Goal: Use online tool/utility: Utilize a website feature to perform a specific function

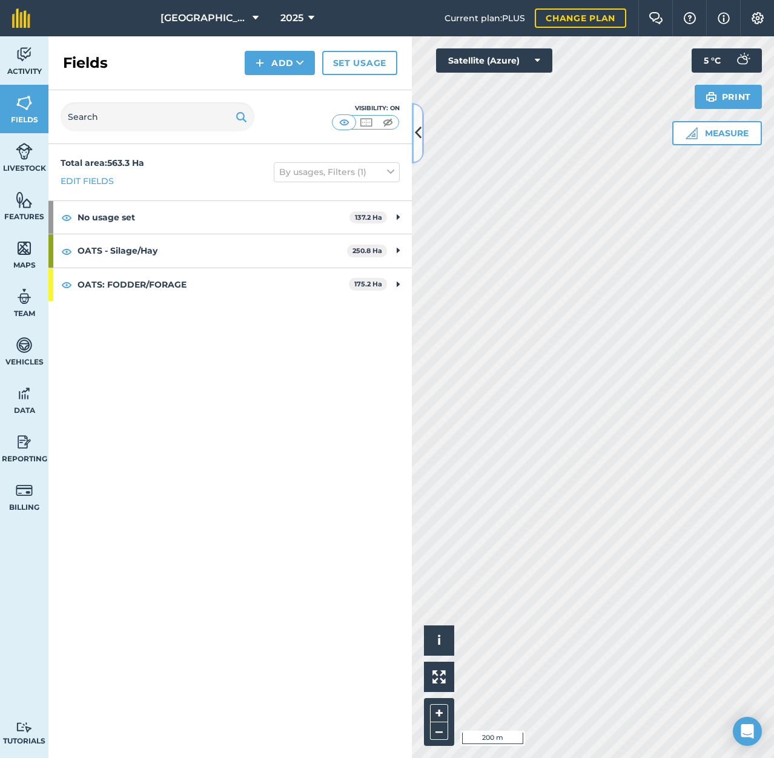
click at [416, 138] on icon at bounding box center [418, 132] width 7 height 21
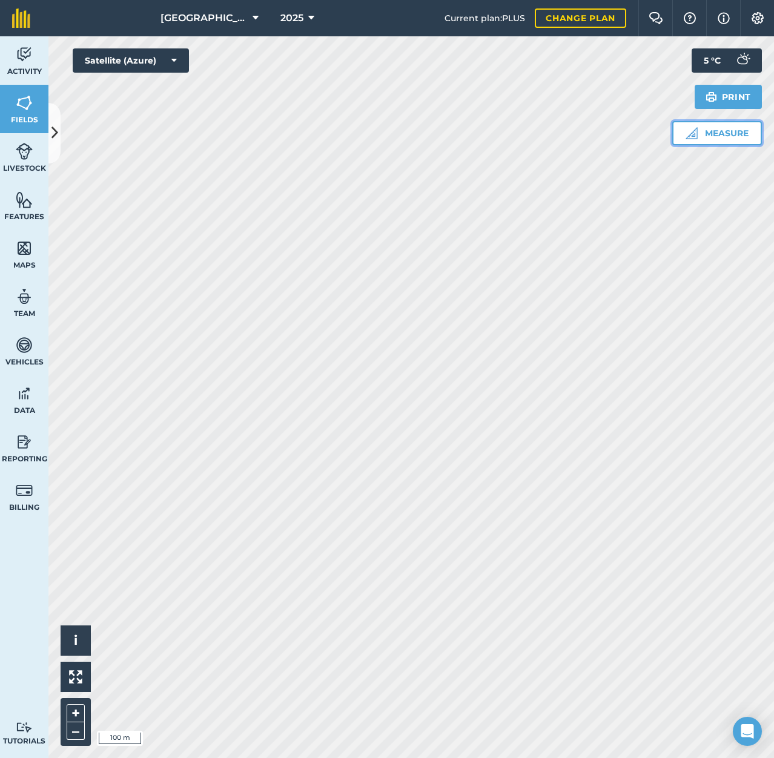
click at [714, 130] on button "Measure" at bounding box center [717, 133] width 90 height 24
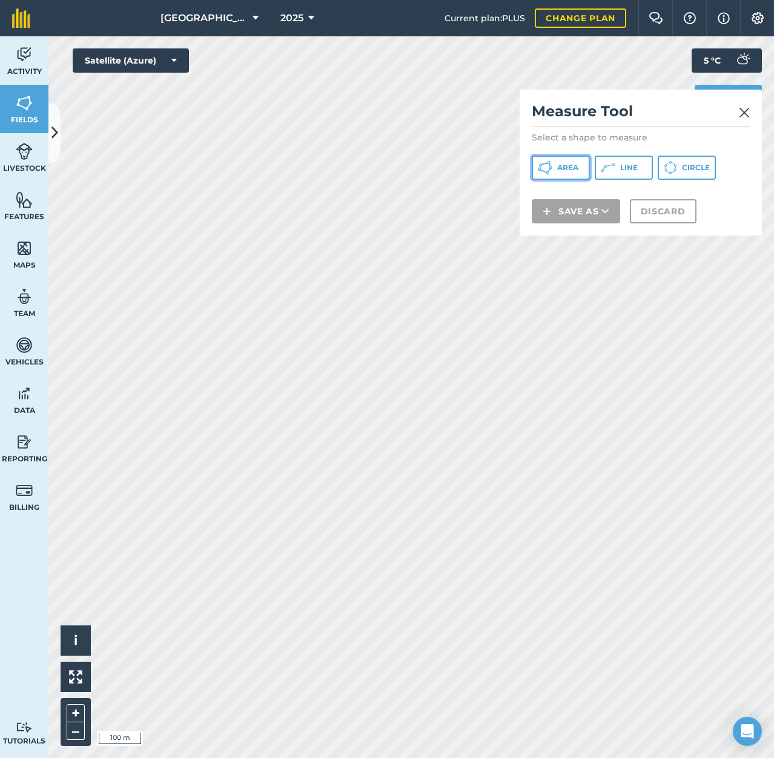
click at [568, 170] on span "Area" at bounding box center [567, 168] width 21 height 10
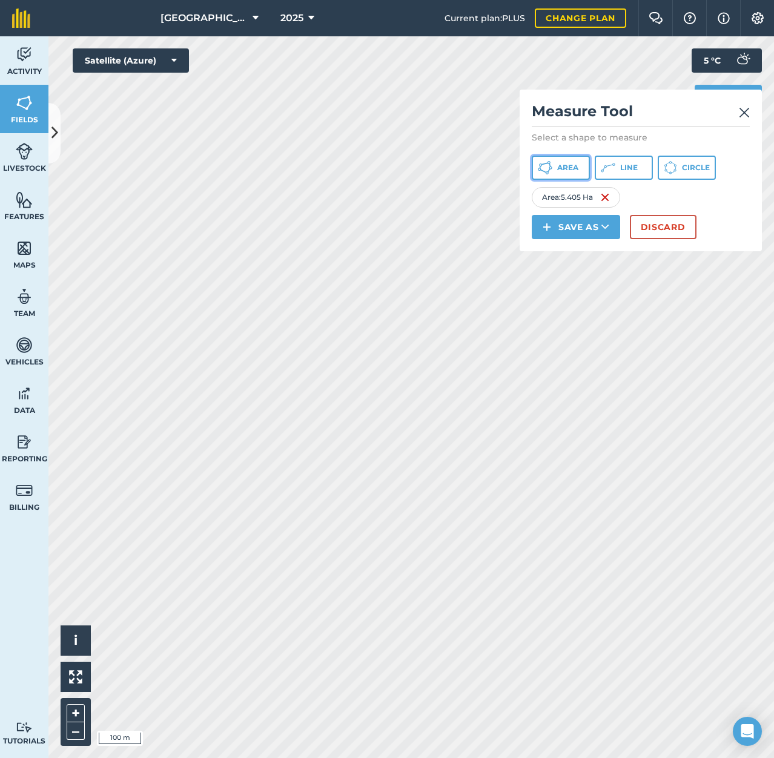
click at [572, 169] on span "Area" at bounding box center [567, 168] width 21 height 10
click at [670, 223] on button "Discard" at bounding box center [662, 227] width 67 height 24
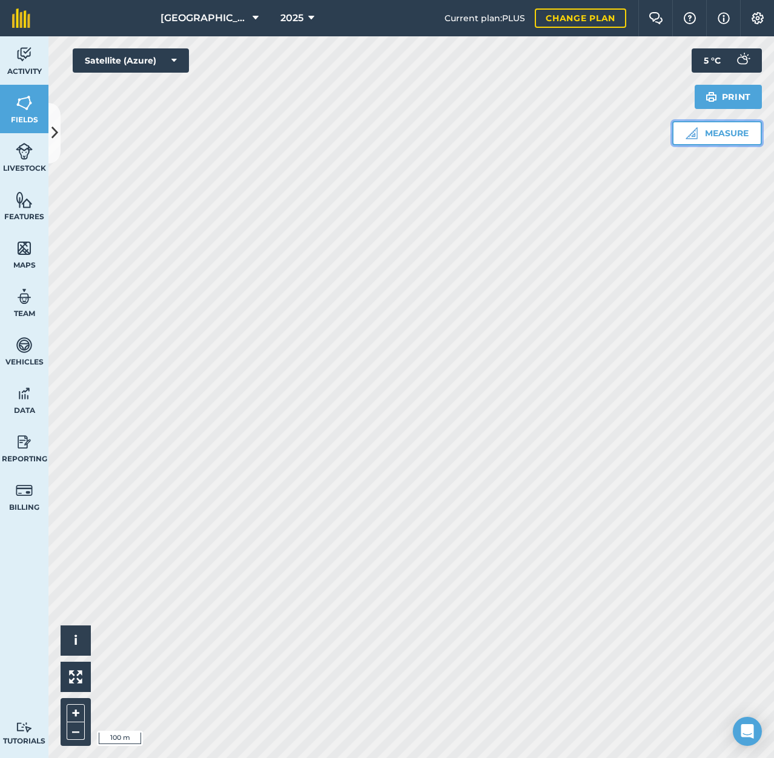
click at [714, 135] on button "Measure" at bounding box center [717, 133] width 90 height 24
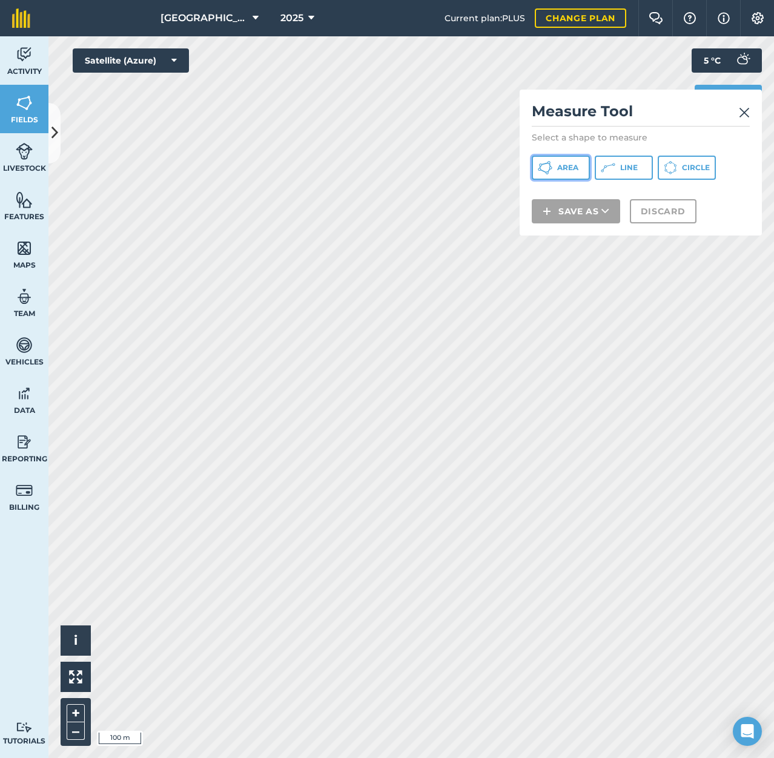
click at [571, 169] on span "Area" at bounding box center [567, 168] width 21 height 10
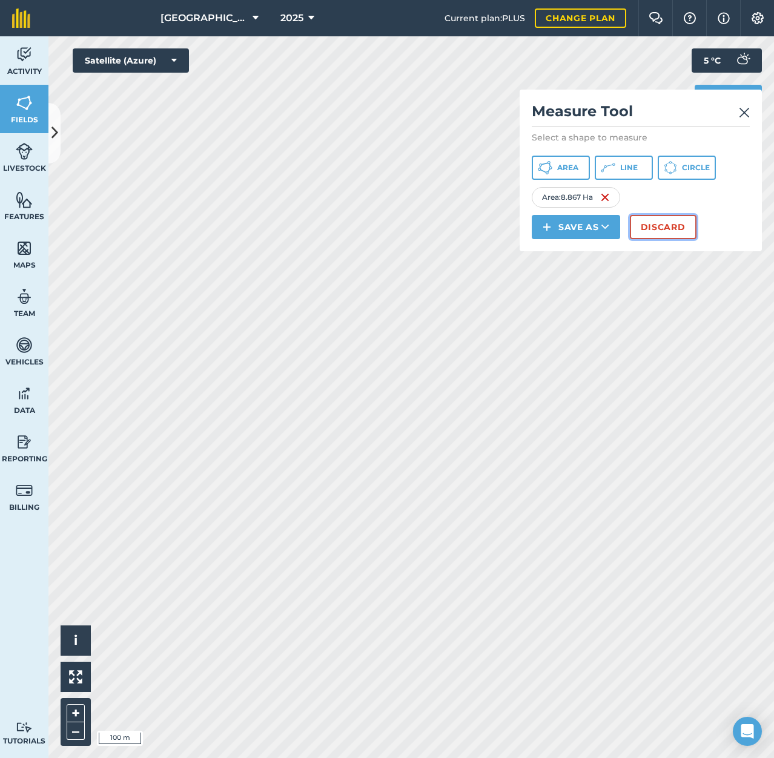
click at [666, 226] on button "Discard" at bounding box center [662, 227] width 67 height 24
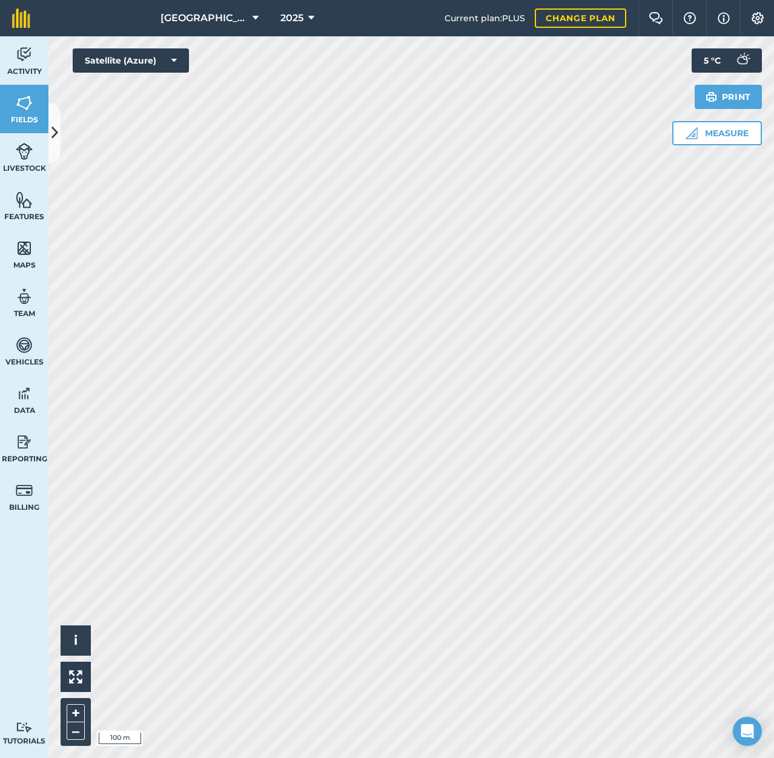
click at [41, 268] on div "Activity Fields Livestock Features Maps Team Vehicles Data Reporting Billing Tu…" at bounding box center [387, 396] width 774 height 721
click at [715, 133] on button "Measure" at bounding box center [717, 133] width 90 height 24
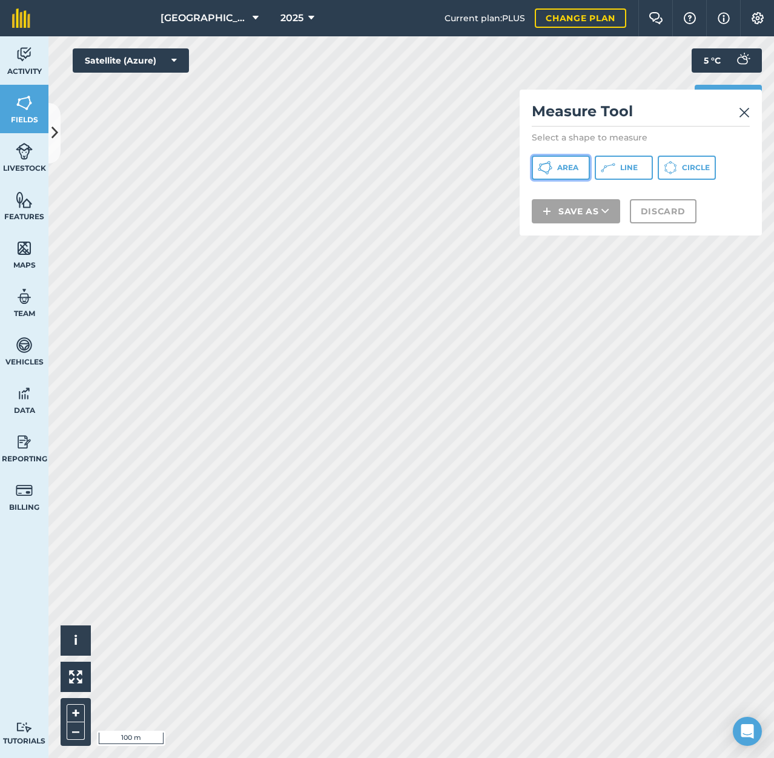
click at [567, 167] on span "Area" at bounding box center [567, 168] width 21 height 10
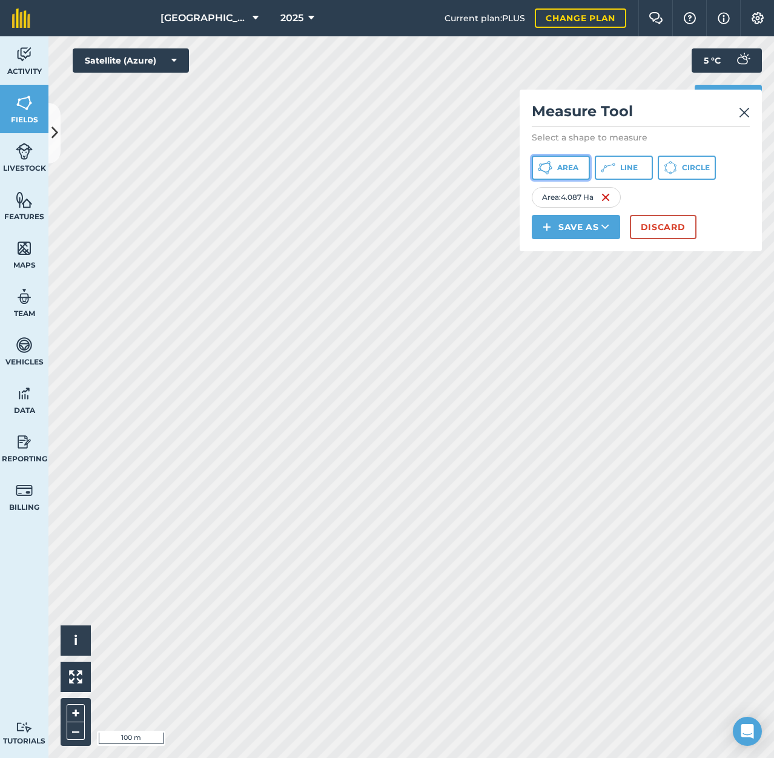
click at [567, 170] on span "Area" at bounding box center [567, 168] width 21 height 10
click at [665, 225] on button "Discard" at bounding box center [662, 227] width 67 height 24
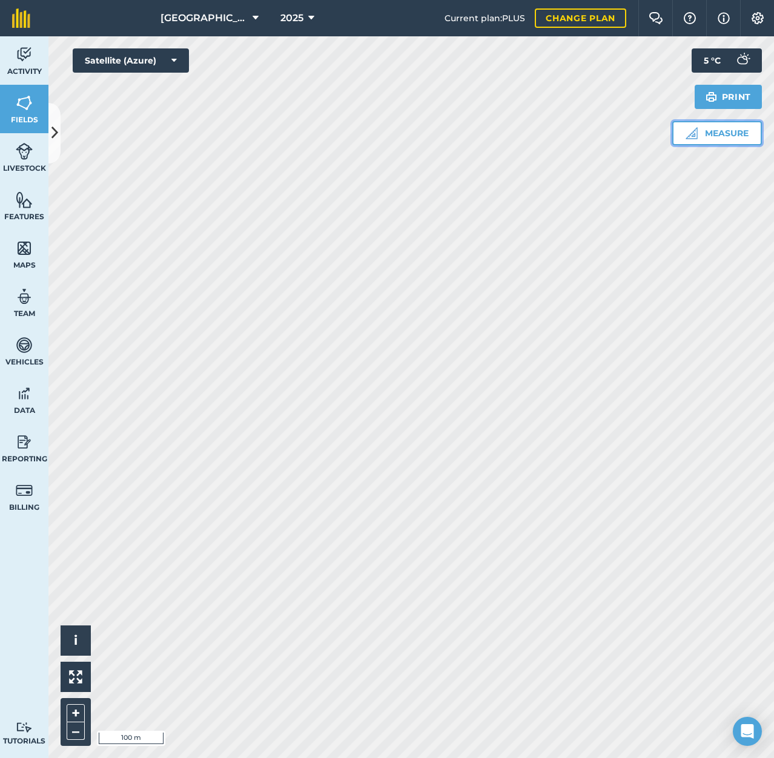
click at [696, 132] on img at bounding box center [691, 133] width 12 height 12
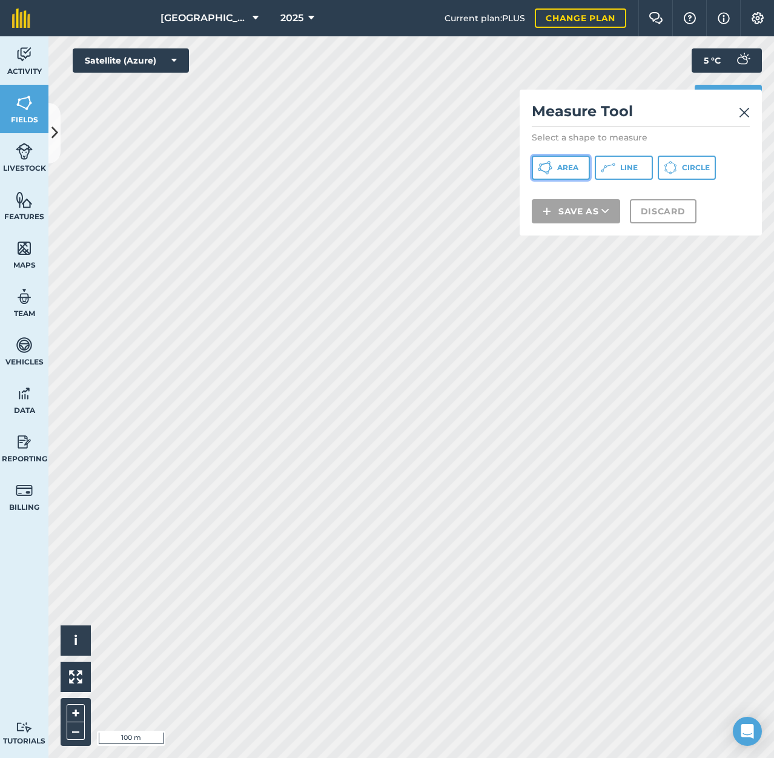
click at [563, 165] on span "Area" at bounding box center [567, 168] width 21 height 10
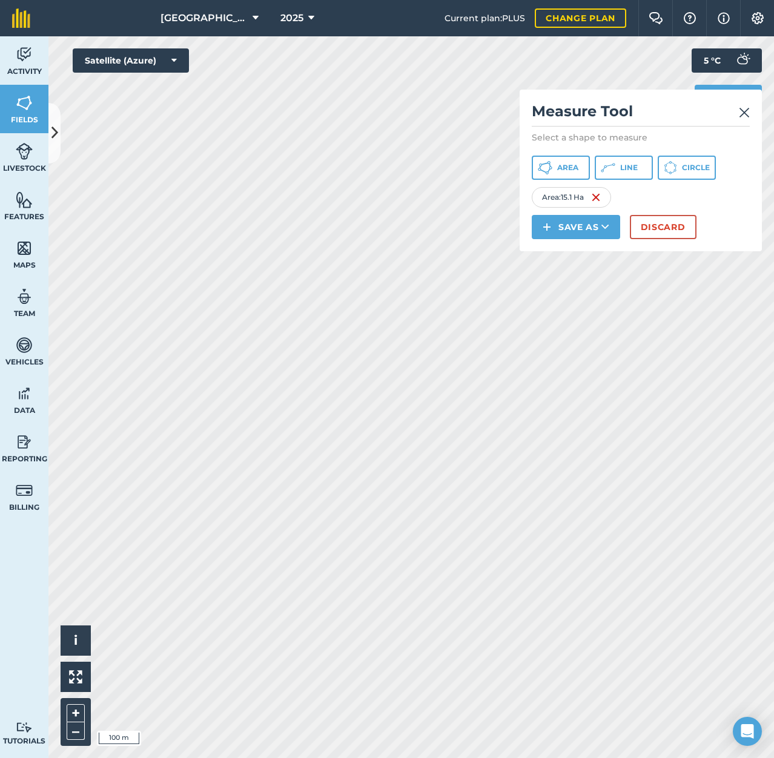
click at [665, 210] on div "Measure Tool Select a shape to measure Area Line Circle Area : 15.1 Ha Save as …" at bounding box center [640, 171] width 242 height 162
click at [665, 223] on button "Discard" at bounding box center [662, 227] width 67 height 24
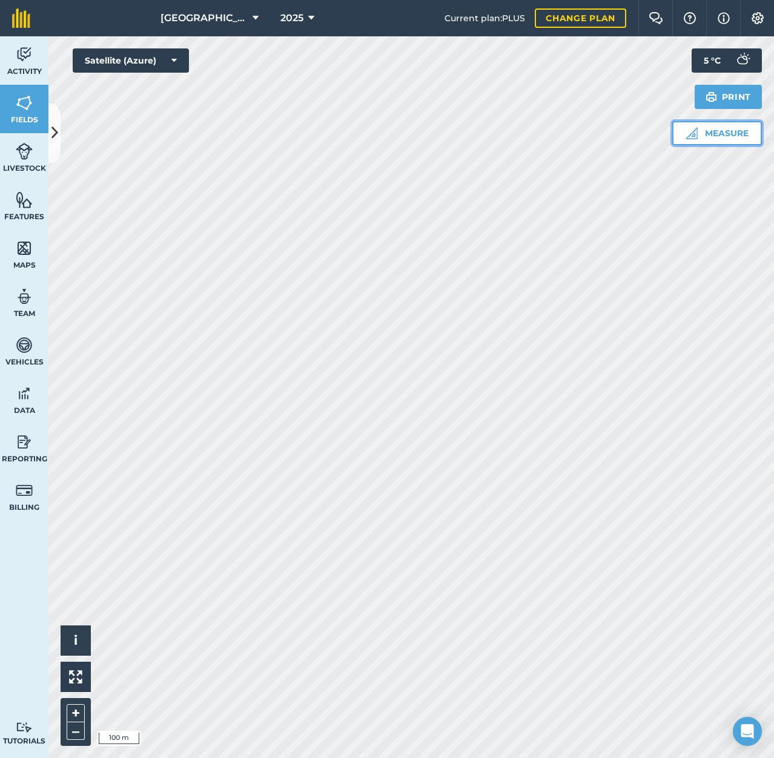
click at [709, 130] on button "Measure" at bounding box center [717, 133] width 90 height 24
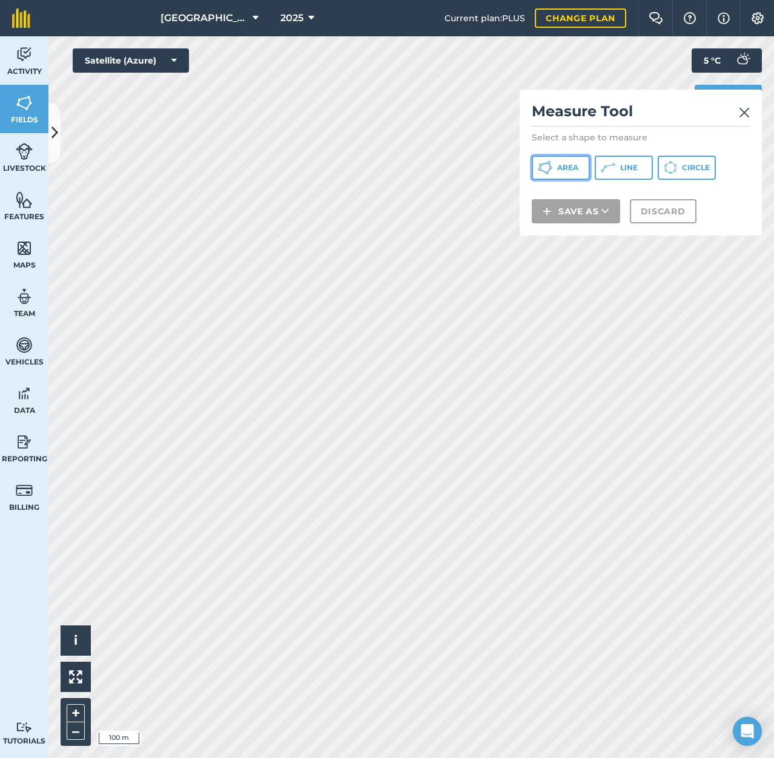
click at [564, 173] on button "Area" at bounding box center [560, 168] width 58 height 24
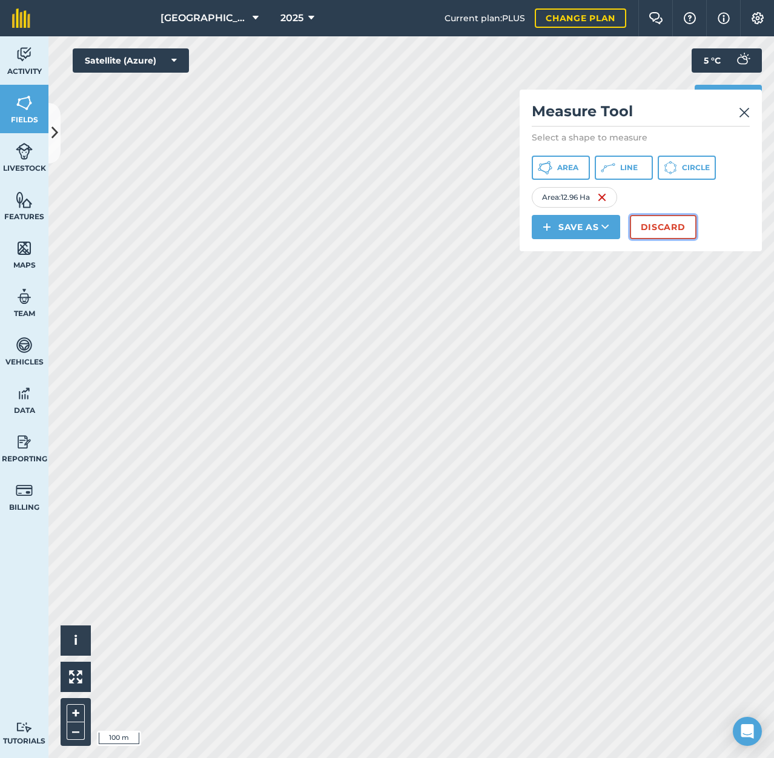
click at [666, 226] on button "Discard" at bounding box center [662, 227] width 67 height 24
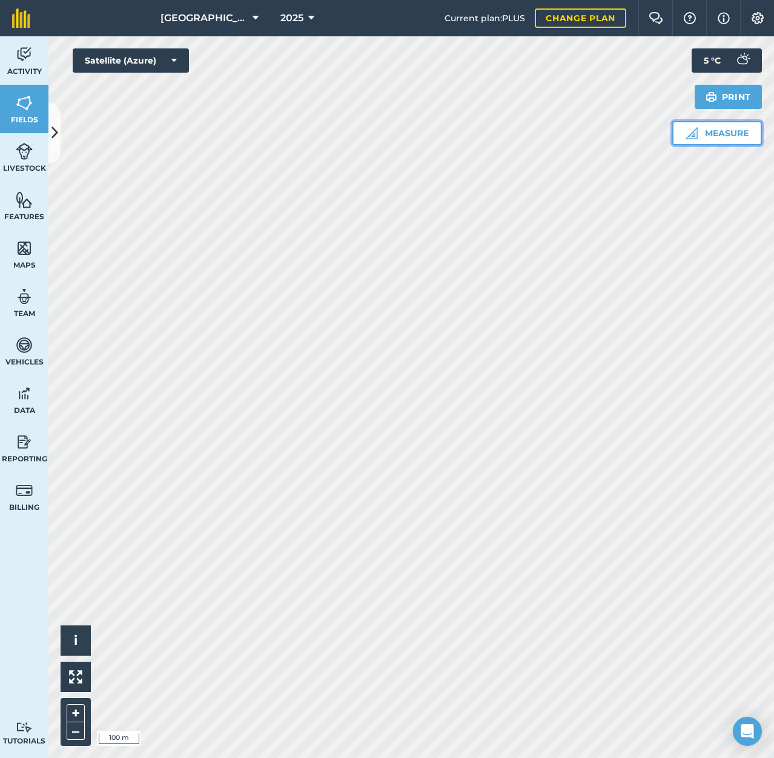
click at [713, 136] on button "Measure" at bounding box center [717, 133] width 90 height 24
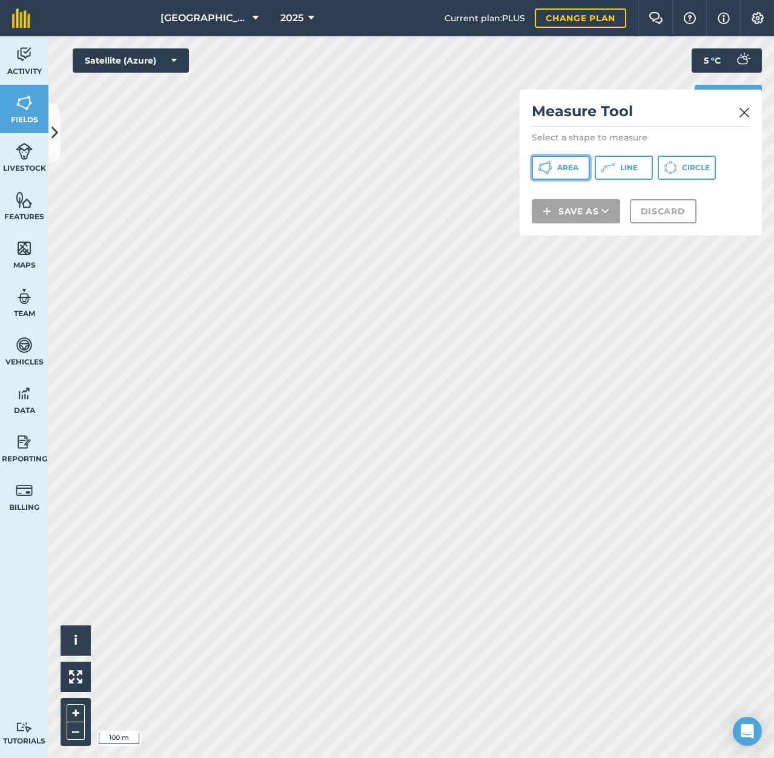
click at [570, 165] on span "Area" at bounding box center [567, 168] width 21 height 10
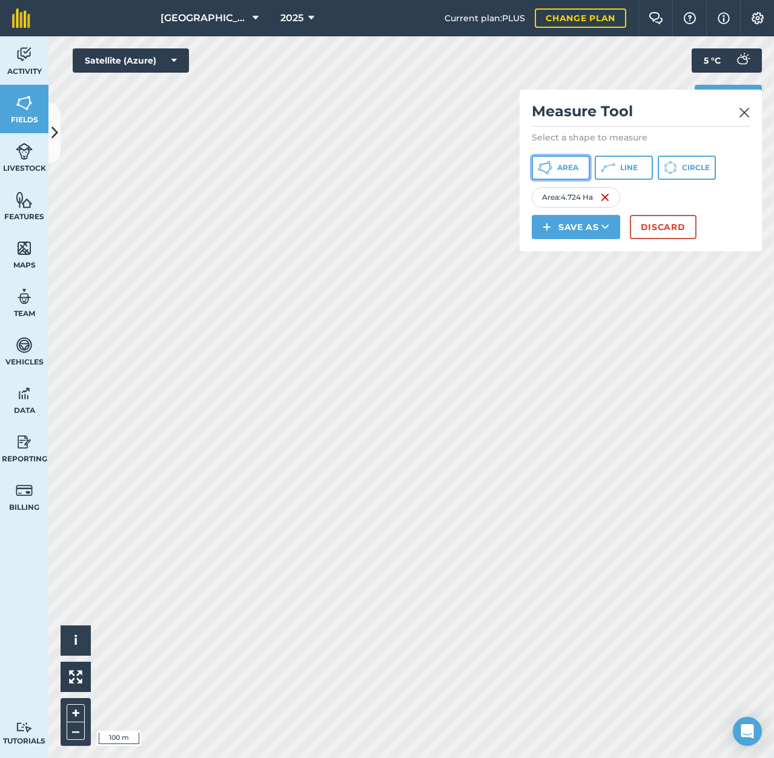
click at [568, 169] on span "Area" at bounding box center [567, 168] width 21 height 10
click at [614, 197] on img at bounding box center [609, 197] width 10 height 15
click at [605, 199] on img at bounding box center [602, 197] width 10 height 15
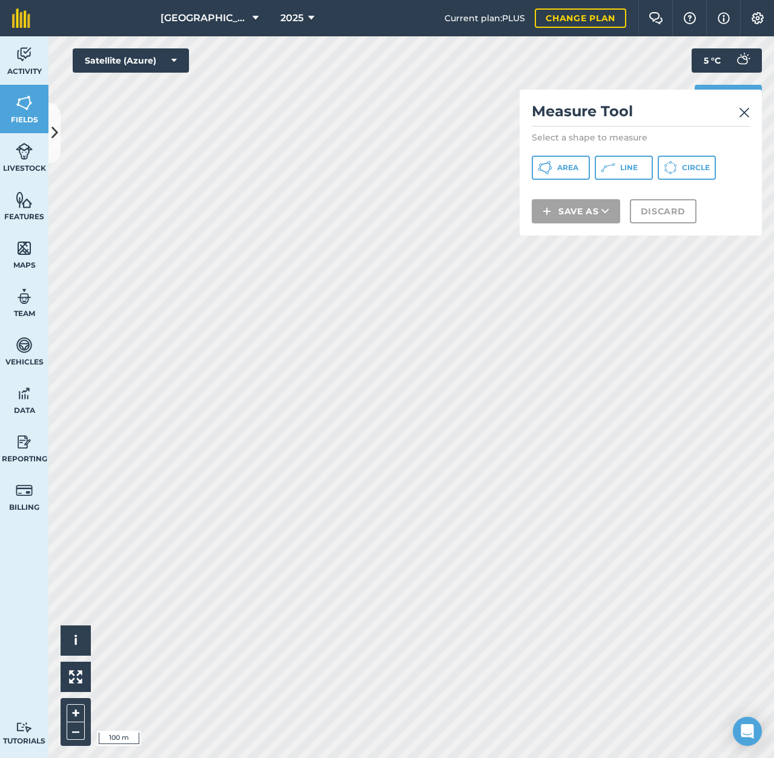
click at [738, 113] on img at bounding box center [743, 112] width 11 height 15
